Goal: Complete application form

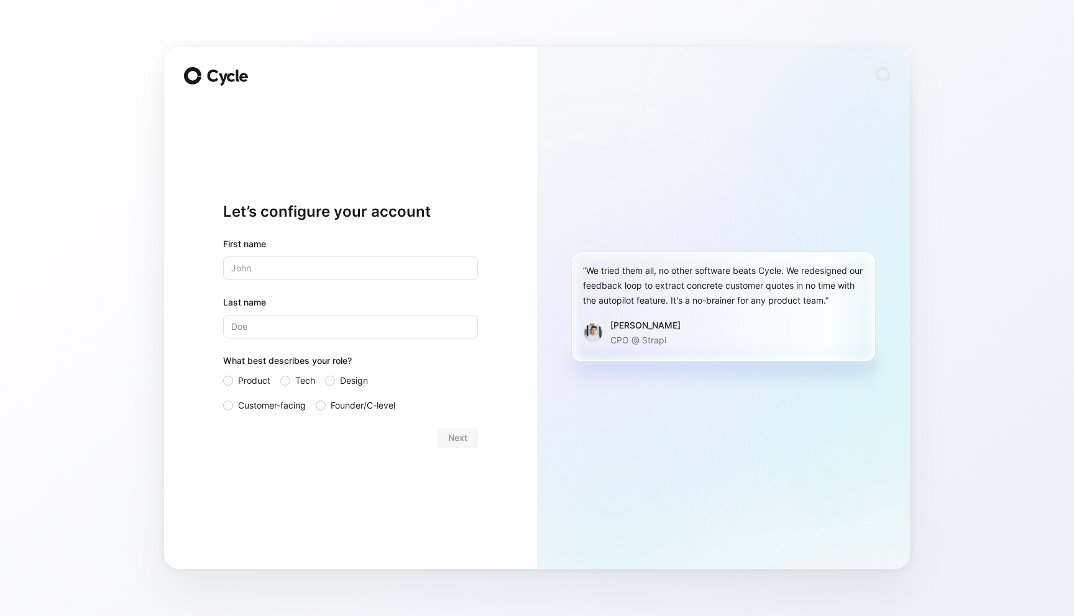
click at [404, 267] on input "text" at bounding box center [350, 269] width 255 height 24
click at [292, 327] on input "Last name" at bounding box center [350, 327] width 255 height 24
click at [319, 262] on input "[PERSON_NAME]" at bounding box center [350, 269] width 255 height 24
type input "[PERSON_NAME]"
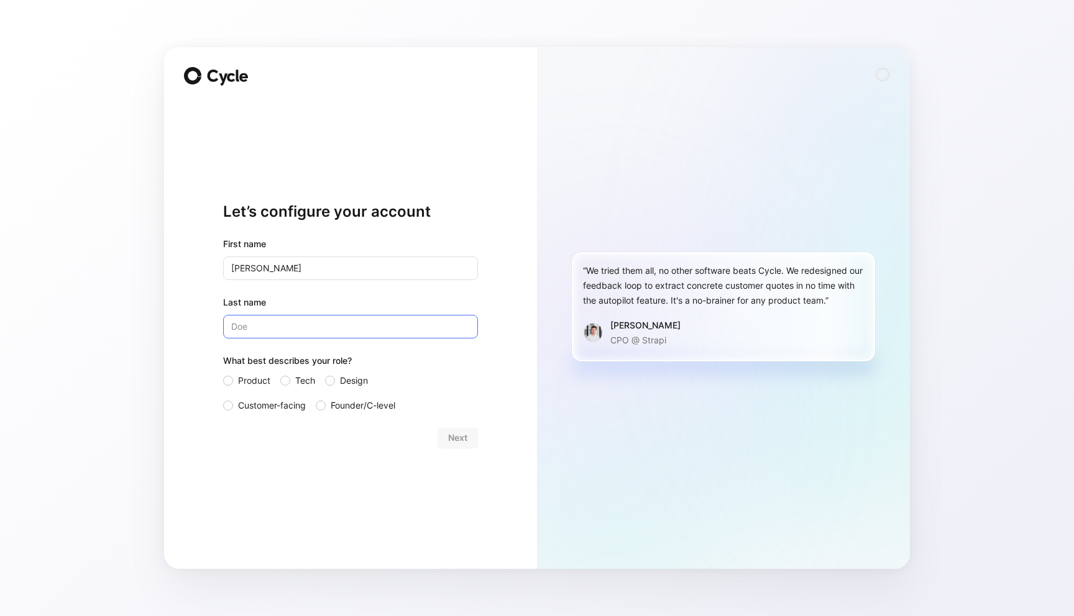
click at [299, 316] on input "Last name" at bounding box center [350, 327] width 255 height 24
type input "[PERSON_NAME]"
click at [258, 377] on span "Product" at bounding box center [254, 380] width 32 height 15
click at [223, 373] on input "Product" at bounding box center [223, 373] width 0 height 0
click at [317, 382] on div "Product Tech Design Customer-facing Founder/C-level" at bounding box center [350, 393] width 255 height 40
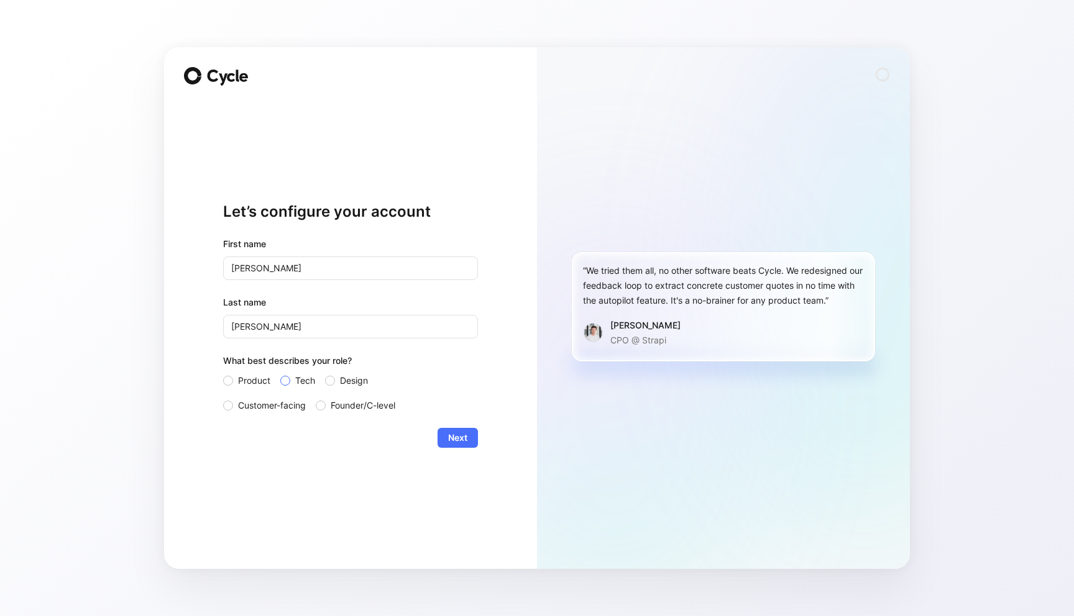
click at [303, 383] on span "Tech" at bounding box center [305, 380] width 20 height 15
click at [280, 373] on input "Tech" at bounding box center [280, 373] width 0 height 0
click at [239, 377] on span "Product" at bounding box center [254, 380] width 32 height 15
click at [223, 373] on input "Product" at bounding box center [223, 373] width 0 height 0
click at [286, 382] on div at bounding box center [285, 381] width 10 height 10
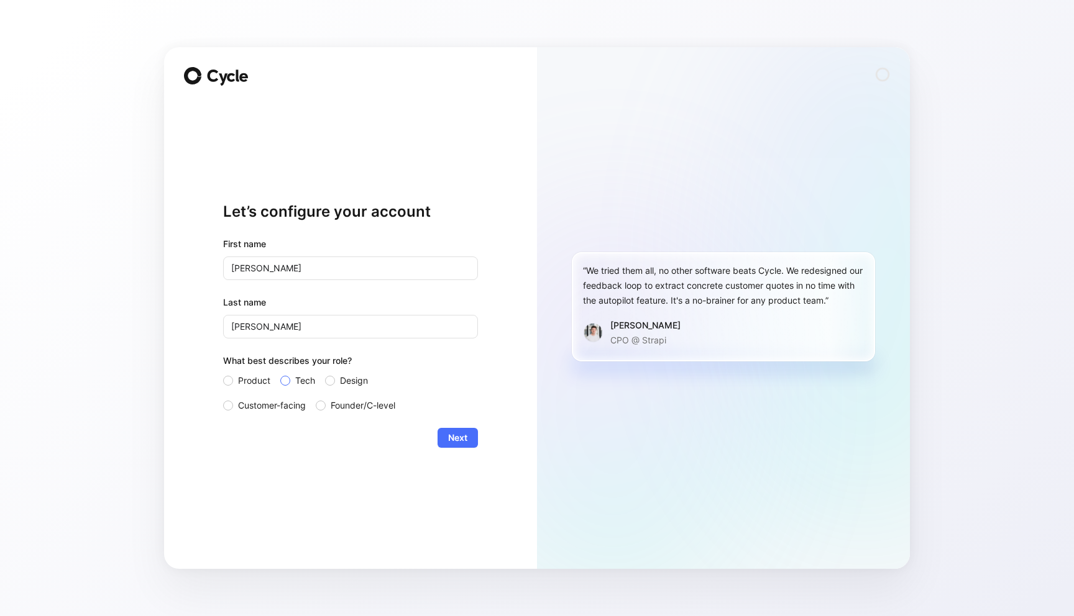
click at [280, 373] on input "Tech" at bounding box center [280, 373] width 0 height 0
click at [470, 438] on button "Next" at bounding box center [457, 438] width 40 height 20
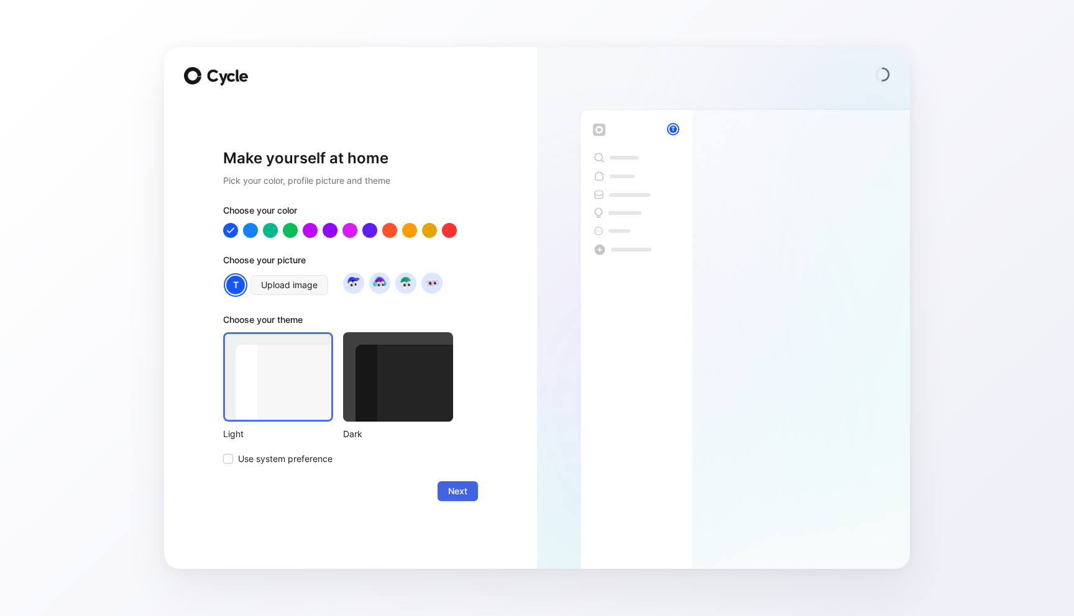
click at [459, 490] on span "Next" at bounding box center [457, 491] width 19 height 15
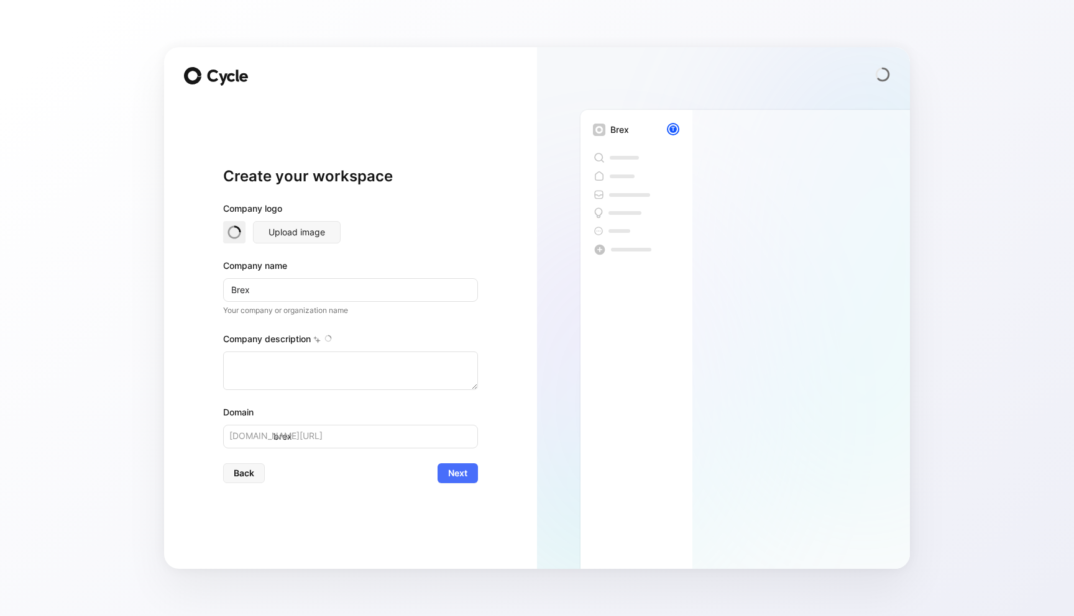
type textarea "Brex is a financial technology company founded in [DATE] by [PERSON_NAME] and […"
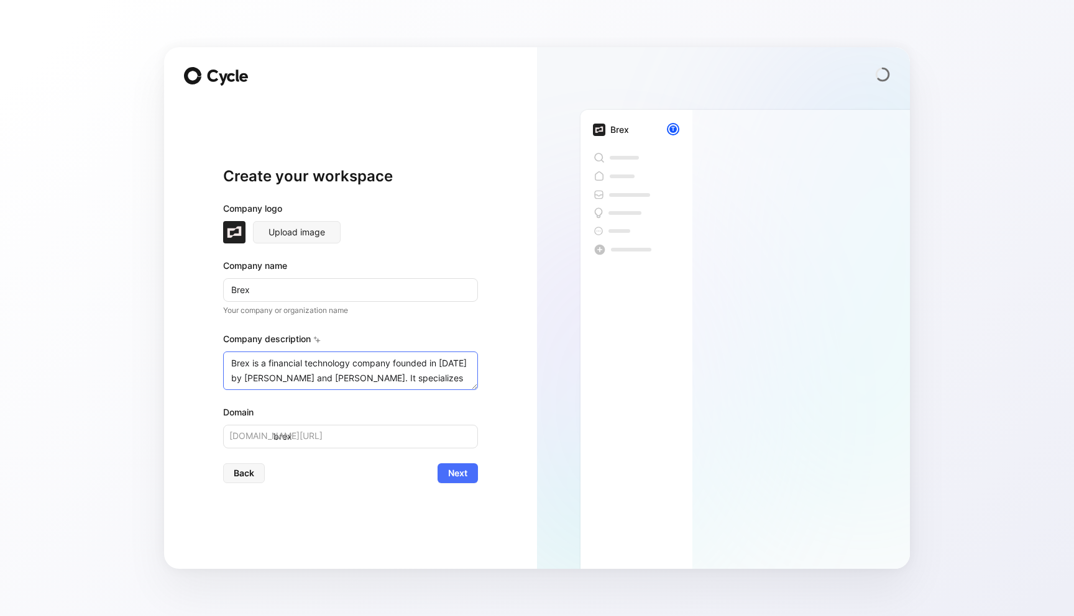
click at [344, 369] on textarea "Brex is a financial technology company founded in [DATE] by [PERSON_NAME] and […" at bounding box center [350, 371] width 255 height 39
click at [406, 386] on textarea "Brex is a financial technology company founded in [DATE] by [PERSON_NAME] and […" at bounding box center [350, 371] width 255 height 39
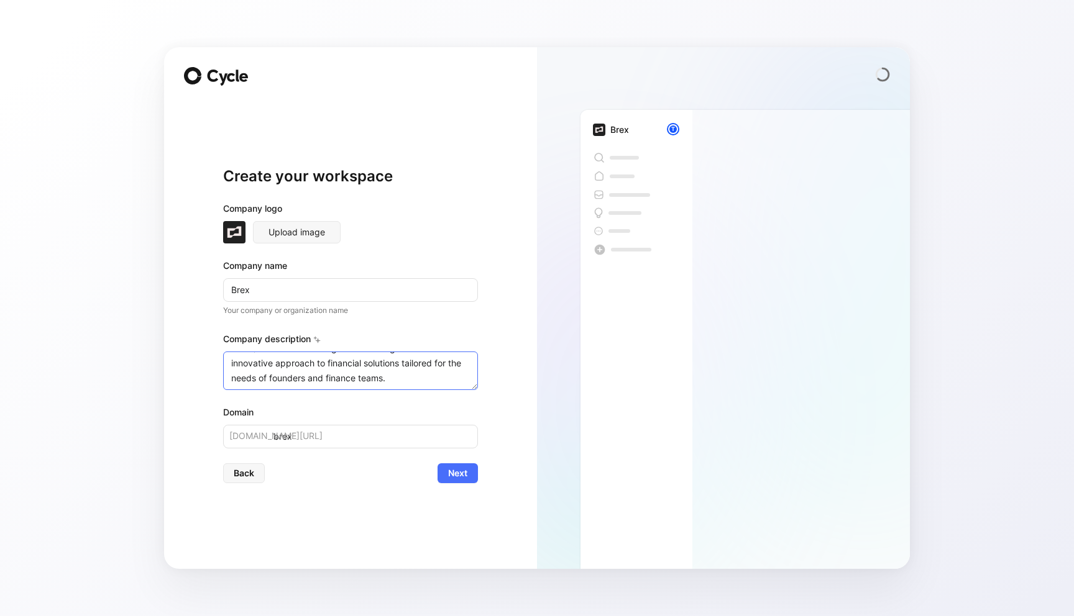
drag, startPoint x: 440, startPoint y: 386, endPoint x: 371, endPoint y: 478, distance: 114.9
click at [371, 478] on form "Company logo Upload image Company name Brex Your company or organization name C…" at bounding box center [350, 342] width 255 height 282
click at [339, 378] on textarea "Brex is a financial technology company founded in [DATE] by [PERSON_NAME] and […" at bounding box center [350, 371] width 255 height 39
click at [250, 468] on span "Back" at bounding box center [244, 473] width 21 height 15
